Goal: Navigation & Orientation: Go to known website

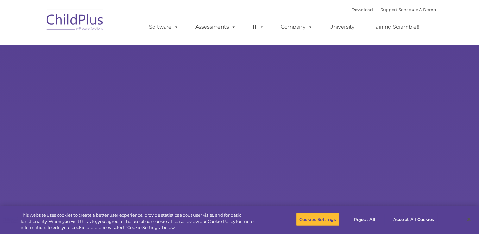
select select "MEDIUM"
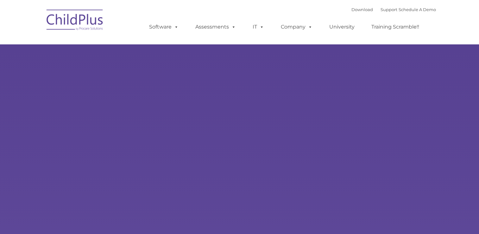
type input ""
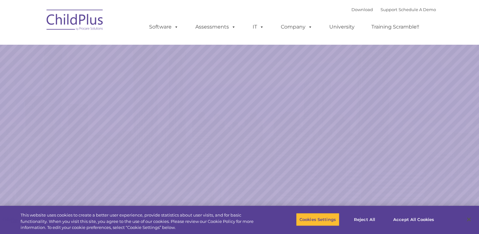
select select "MEDIUM"
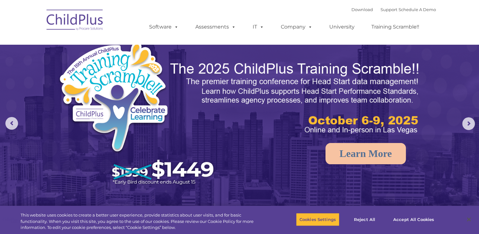
click at [81, 18] on img at bounding box center [74, 21] width 63 height 32
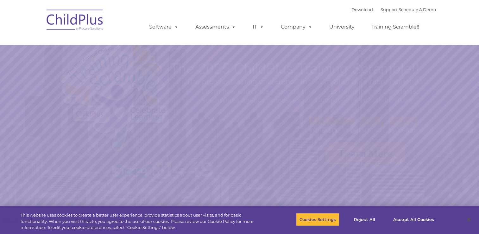
select select "MEDIUM"
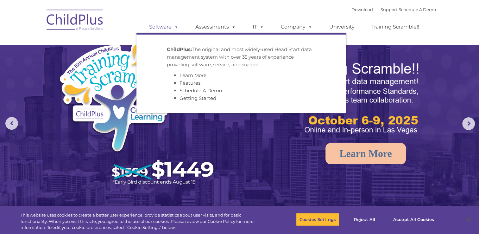
click at [174, 26] on span at bounding box center [175, 27] width 7 height 6
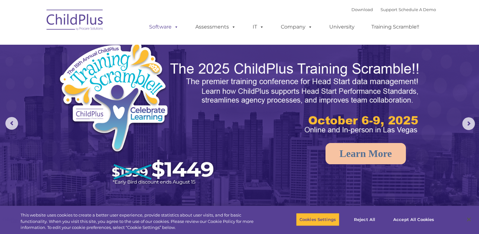
click at [174, 26] on span at bounding box center [175, 27] width 7 height 6
click at [423, 220] on button "Accept All Cookies" at bounding box center [414, 218] width 48 height 13
